Goal: Navigation & Orientation: Find specific page/section

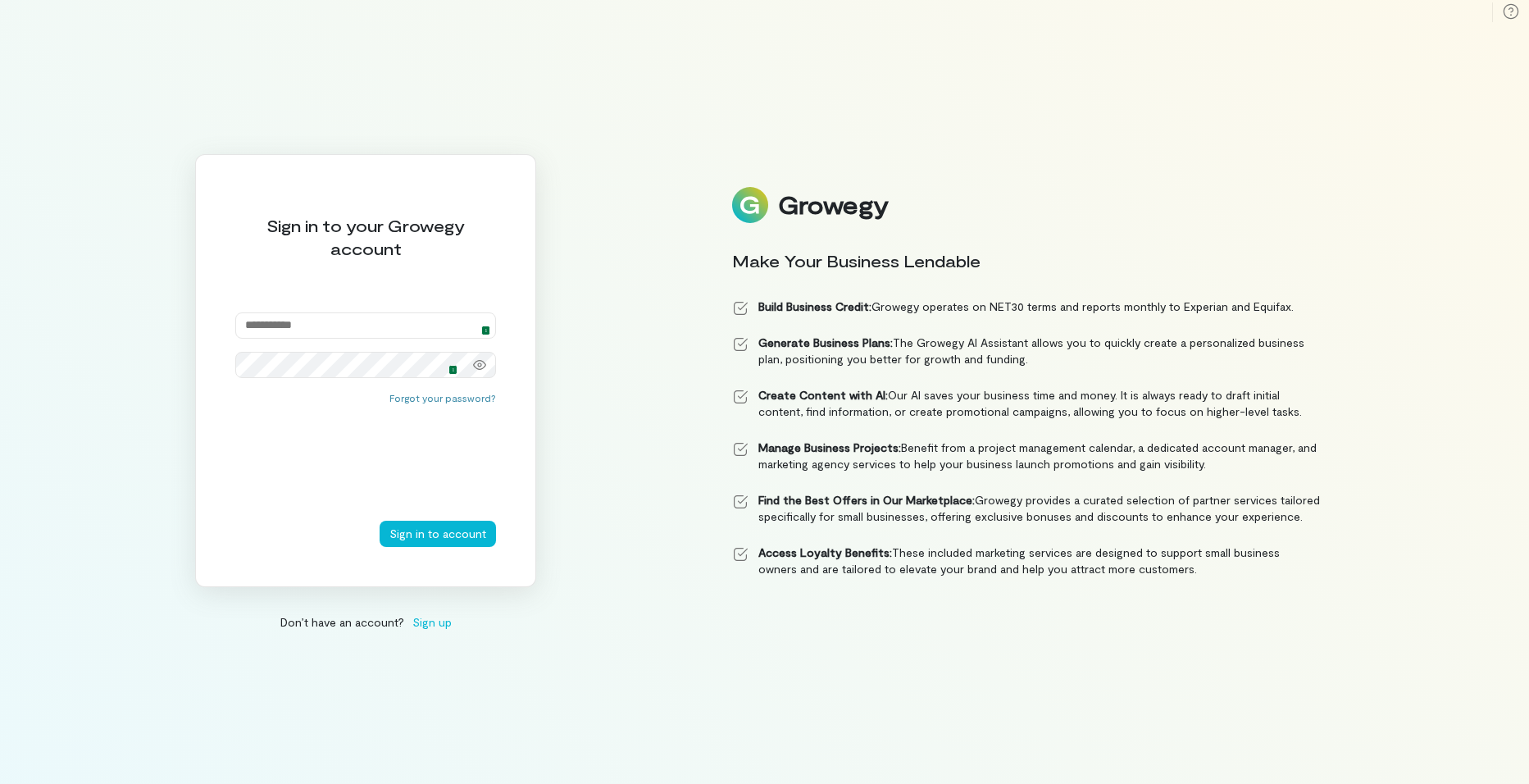
click at [480, 322] on img at bounding box center [482, 325] width 13 height 13
type input "**********"
click at [447, 363] on img at bounding box center [448, 365] width 13 height 13
click at [429, 533] on button "Sign in to account" at bounding box center [438, 533] width 117 height 26
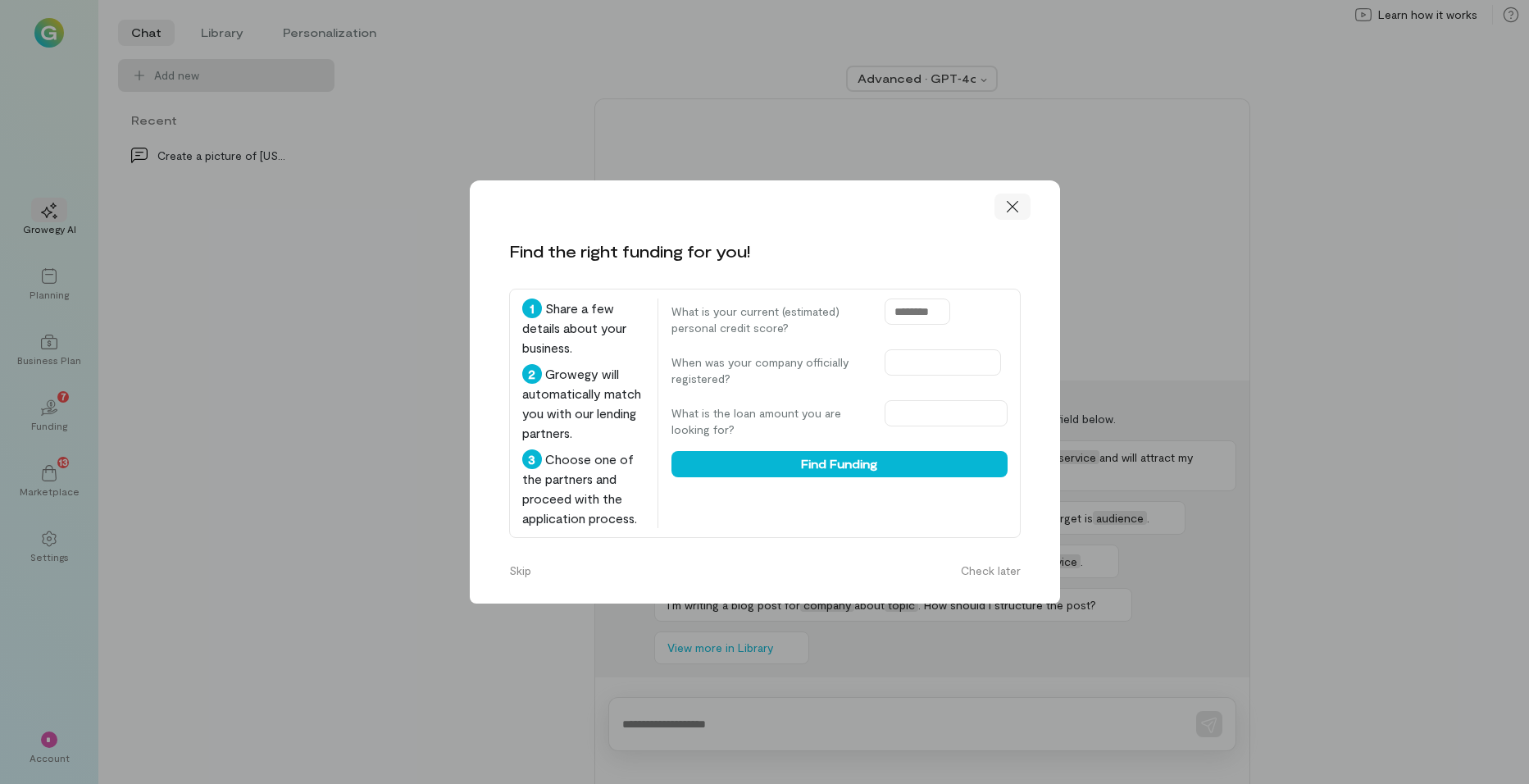
click at [1010, 207] on icon at bounding box center [1012, 207] width 16 height 16
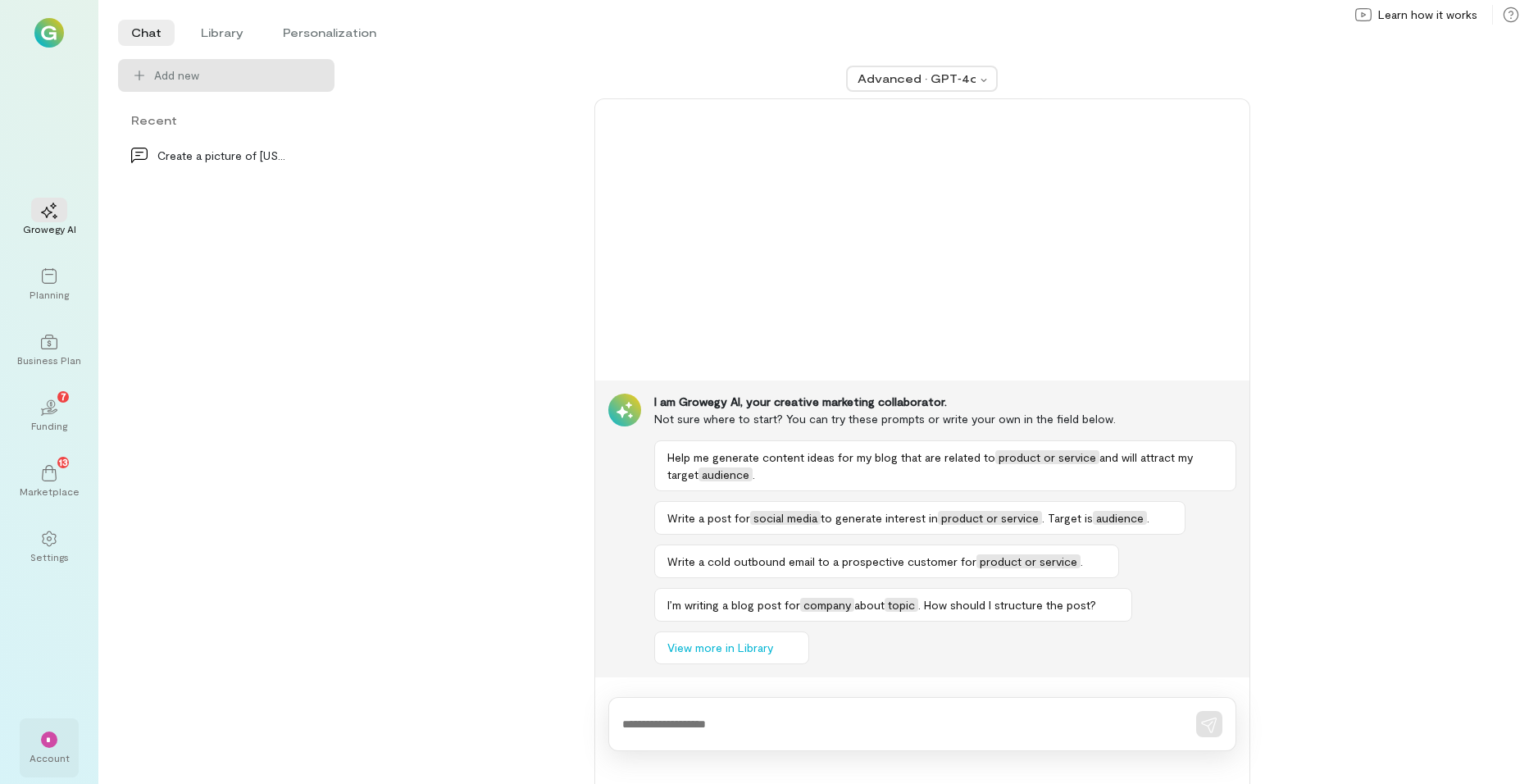
click at [49, 744] on div "*" at bounding box center [49, 739] width 16 height 16
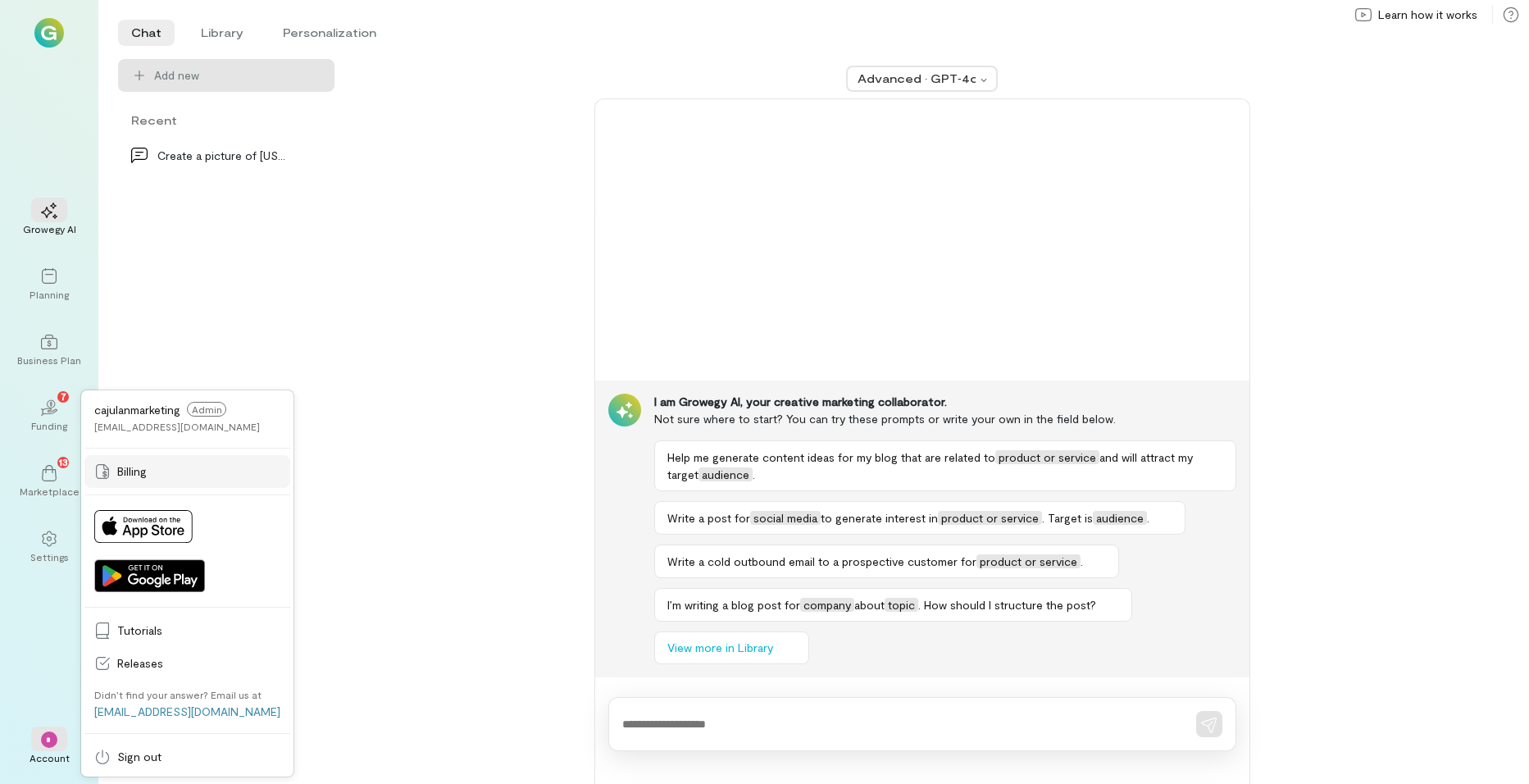
click at [165, 462] on link "Billing" at bounding box center [187, 471] width 206 height 33
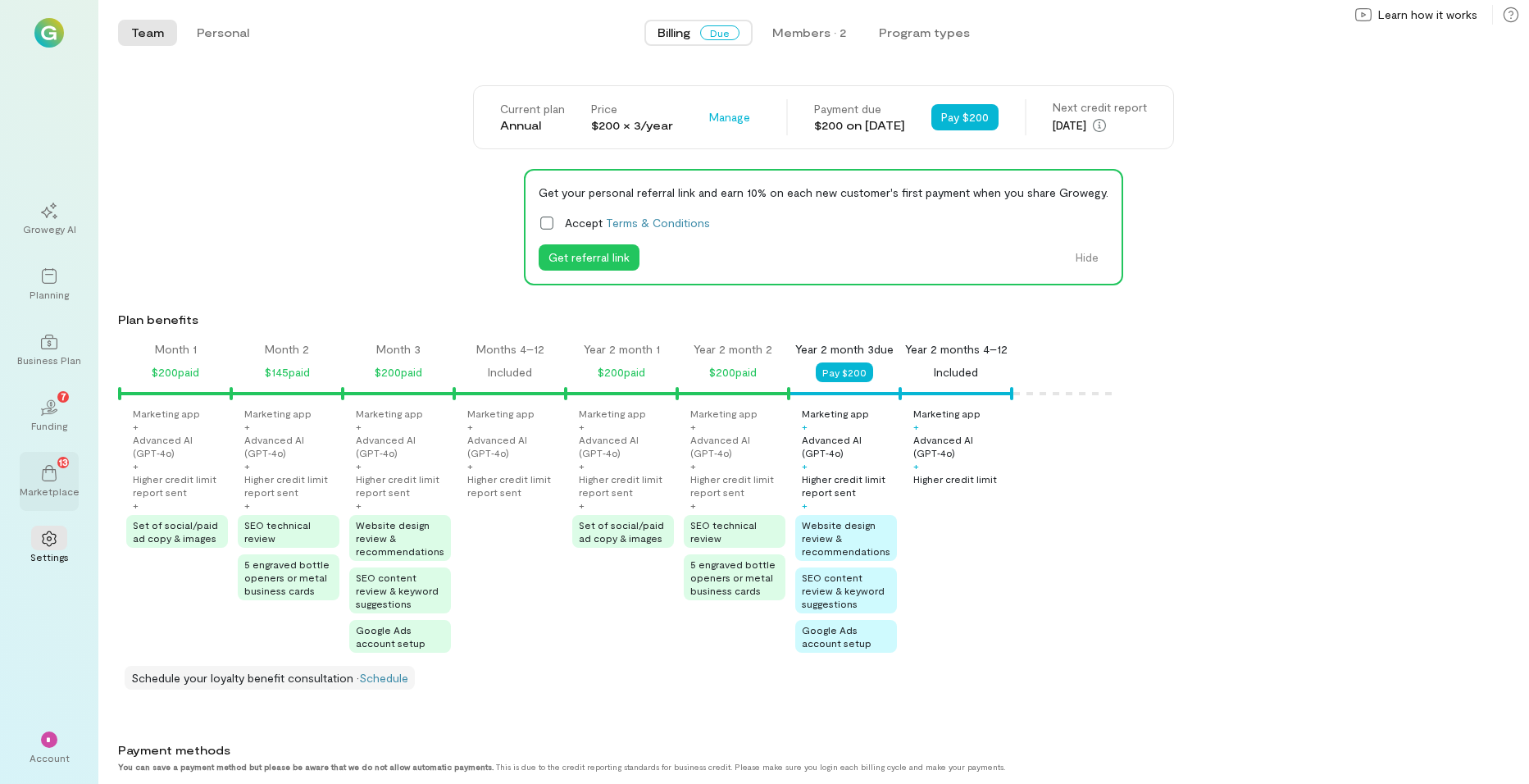
click at [54, 484] on div "Marketplace" at bounding box center [49, 490] width 60 height 13
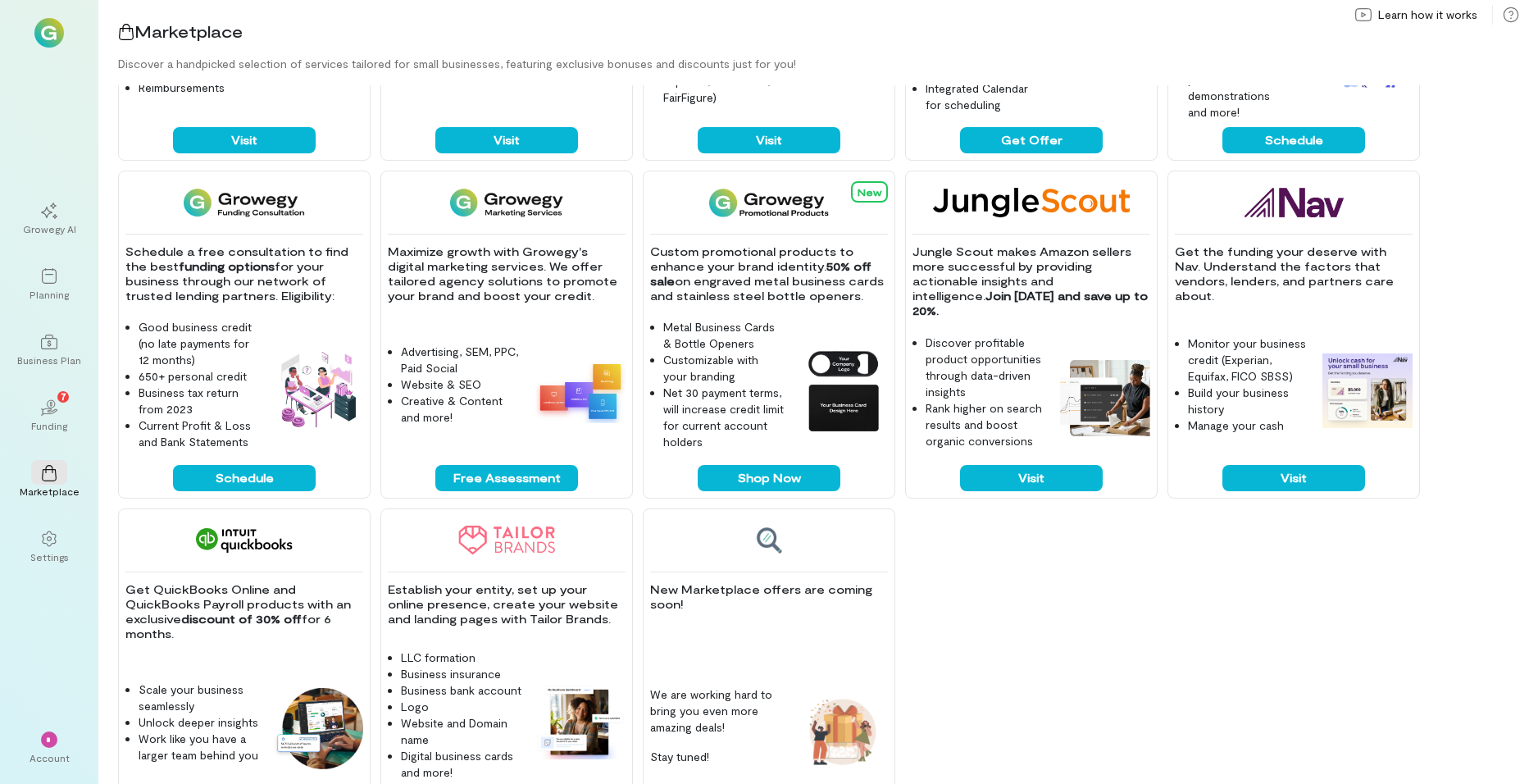
scroll to position [324, 0]
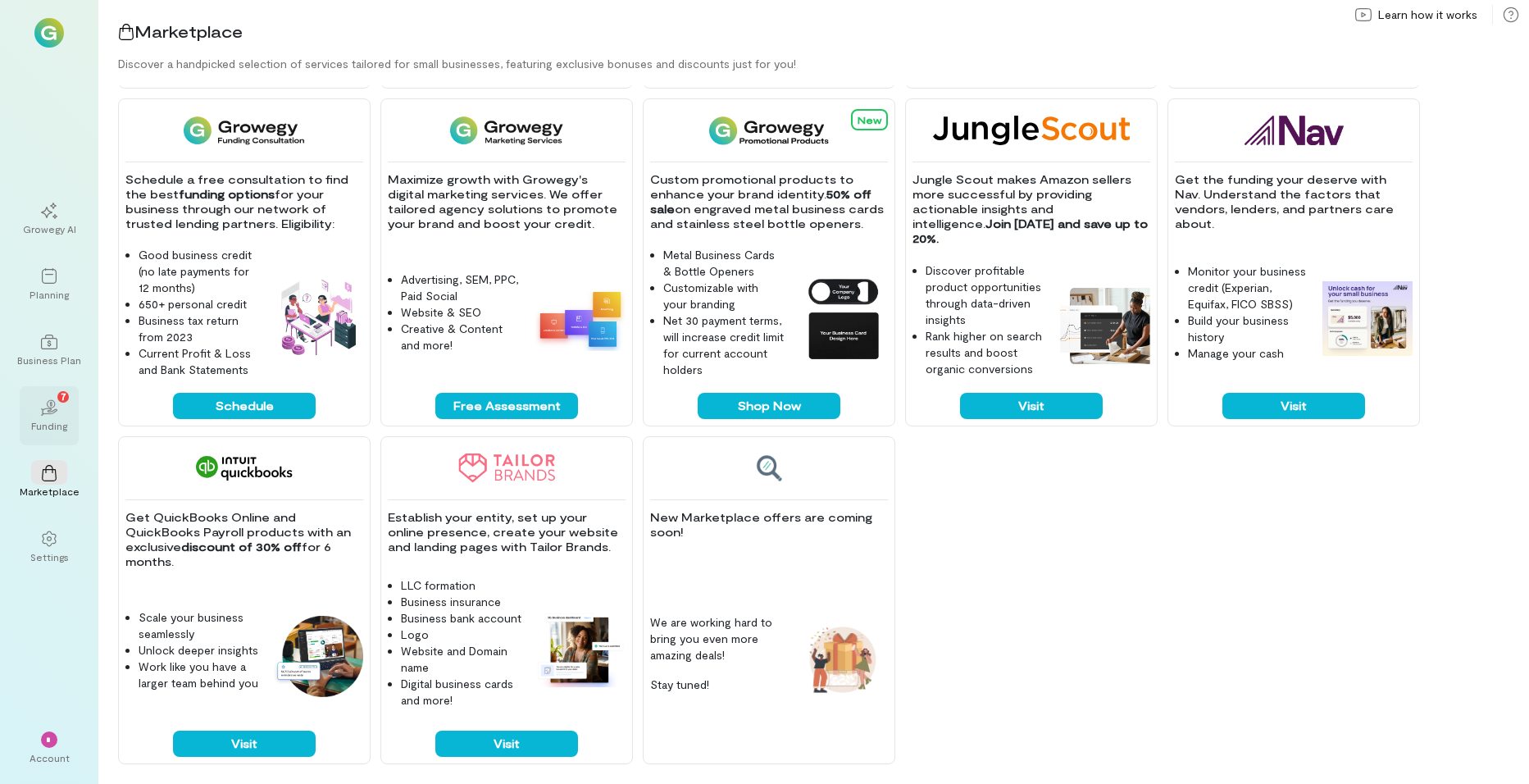
click at [61, 417] on div "02 7" at bounding box center [49, 406] width 36 height 24
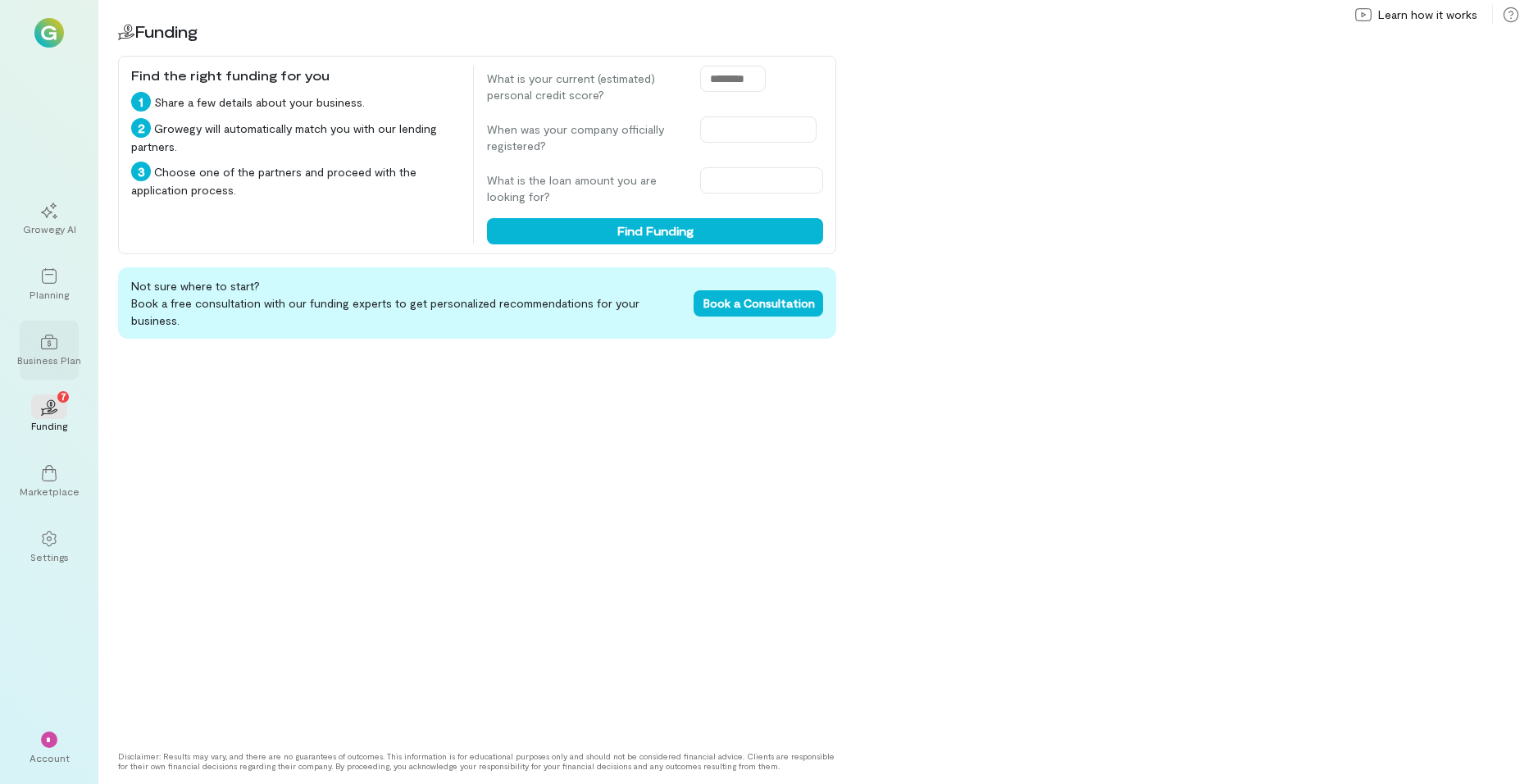
click at [53, 362] on div "Business Plan" at bounding box center [49, 359] width 64 height 13
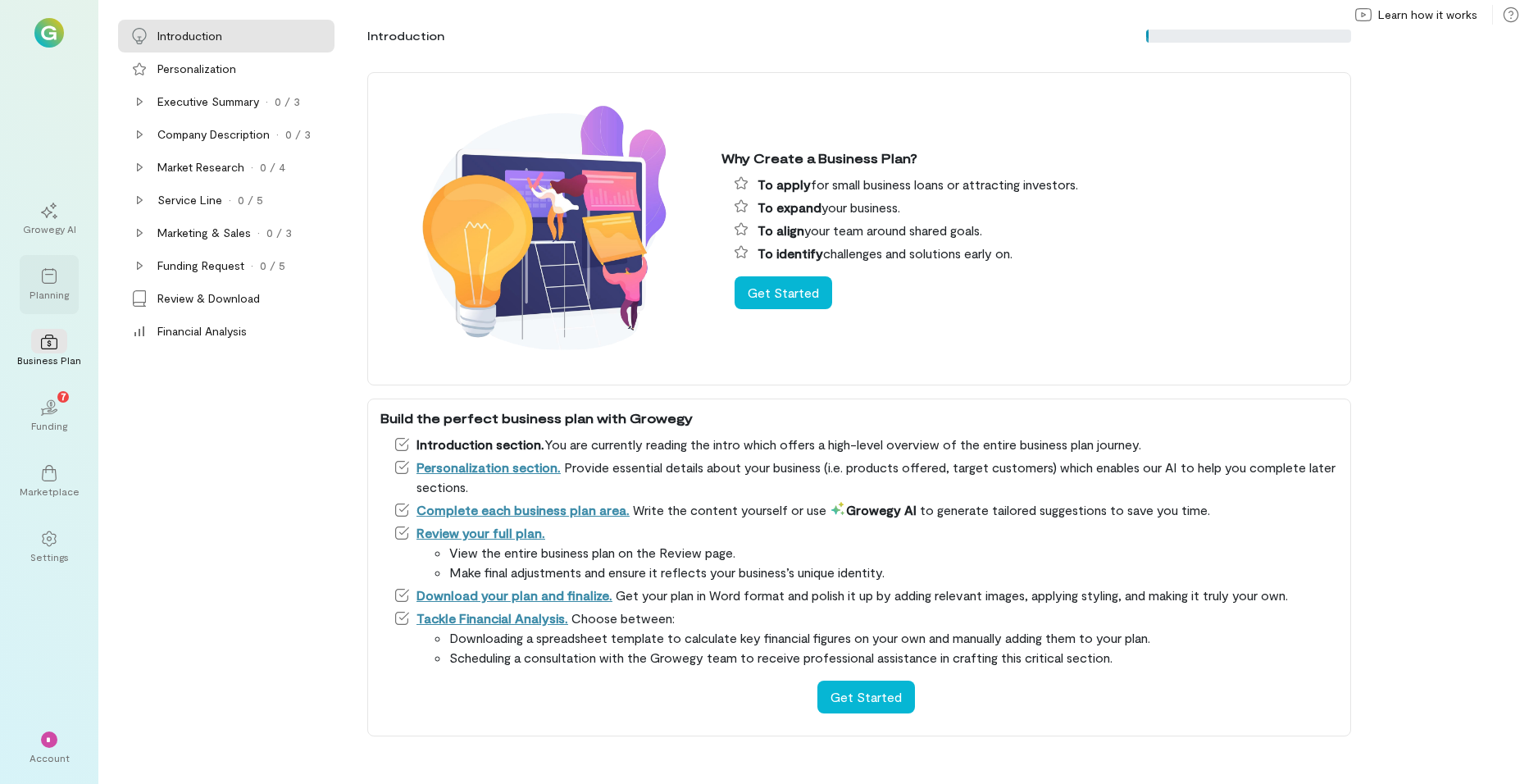
click at [46, 296] on div "Planning" at bounding box center [49, 294] width 40 height 13
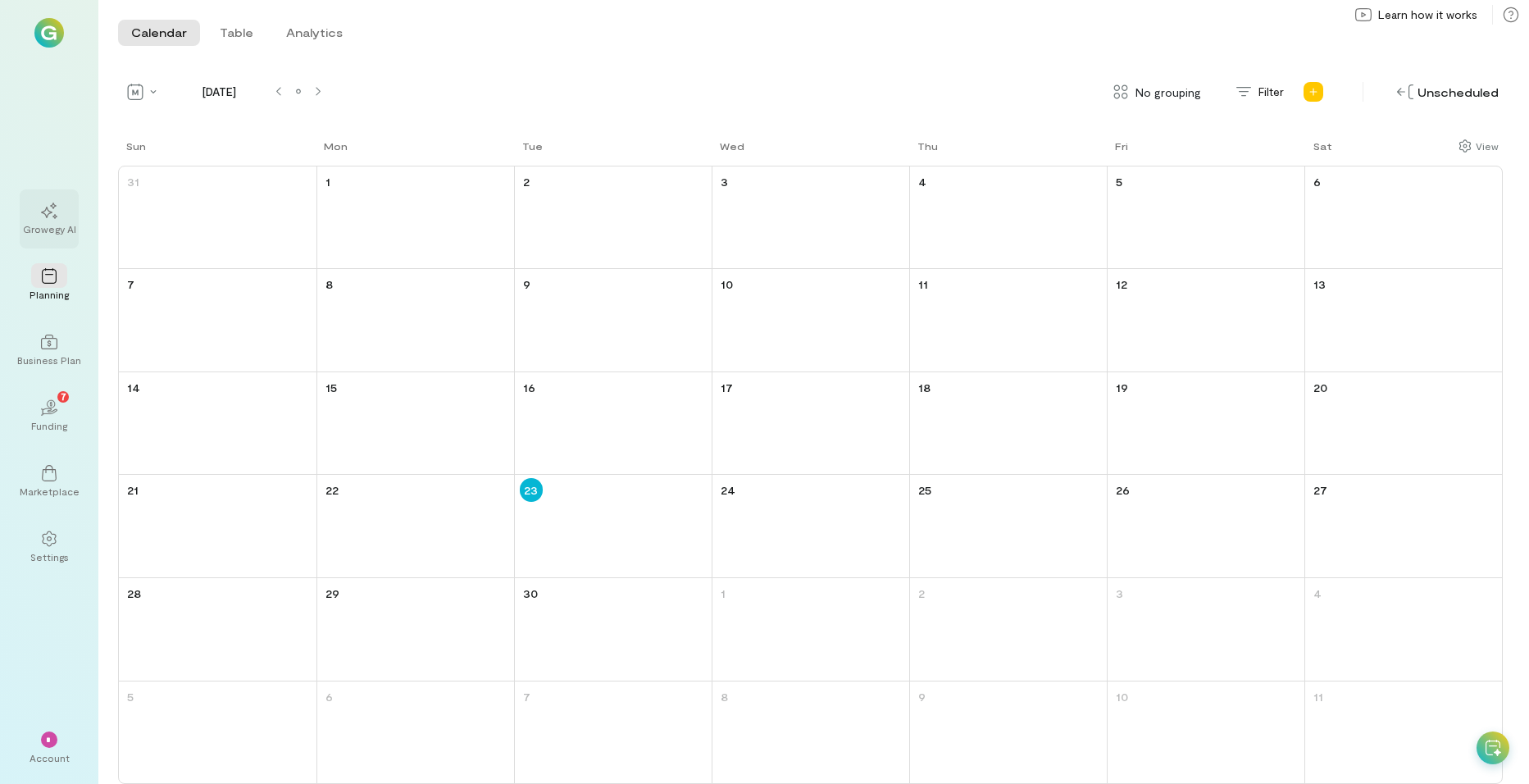
click at [52, 243] on div "Growegy AI" at bounding box center [49, 219] width 59 height 59
